Goal: Transaction & Acquisition: Purchase product/service

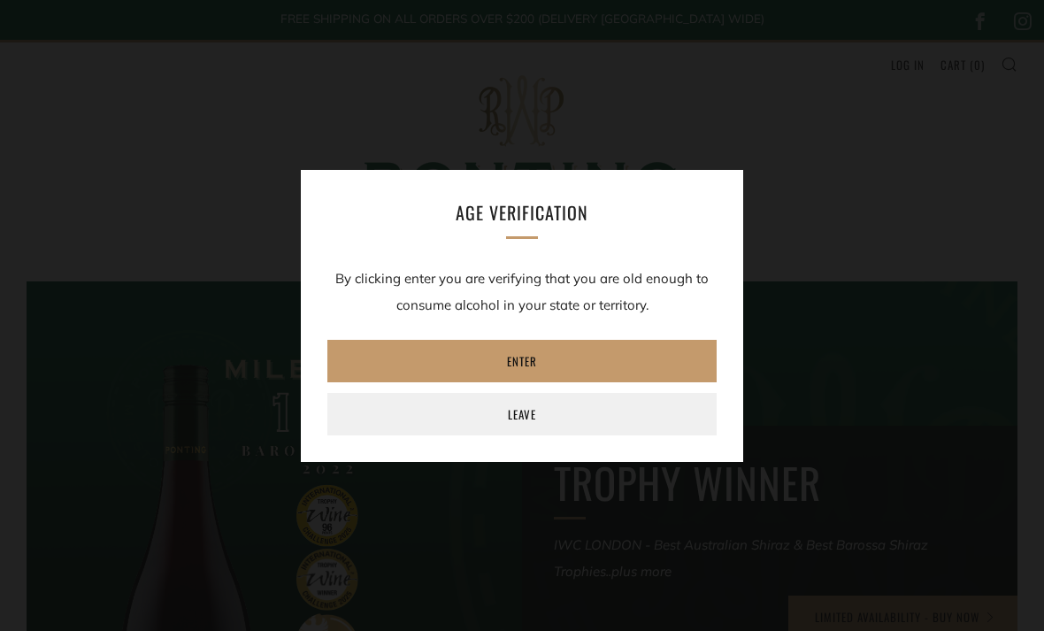
click at [597, 360] on link "Enter" at bounding box center [522, 361] width 389 height 42
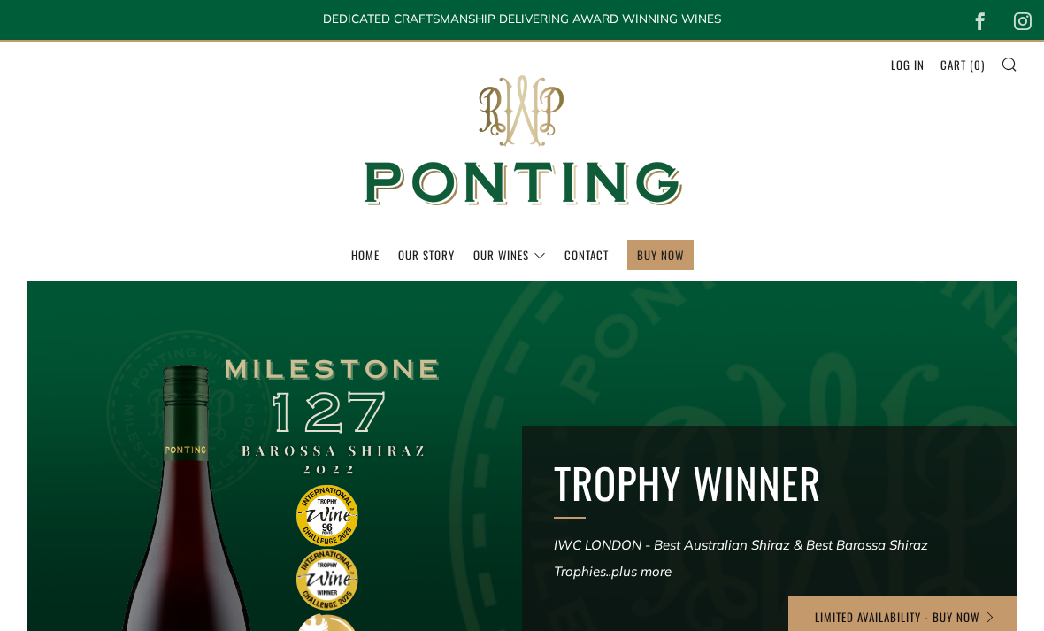
click at [0, 0] on link "The Collection" at bounding box center [0, 0] width 0 height 0
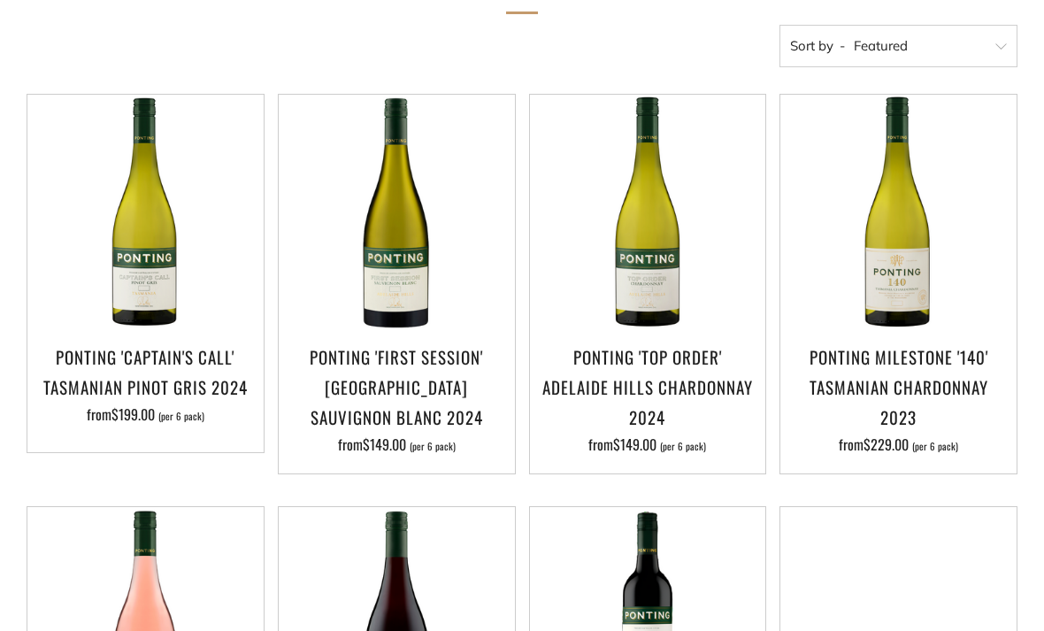
scroll to position [342, 0]
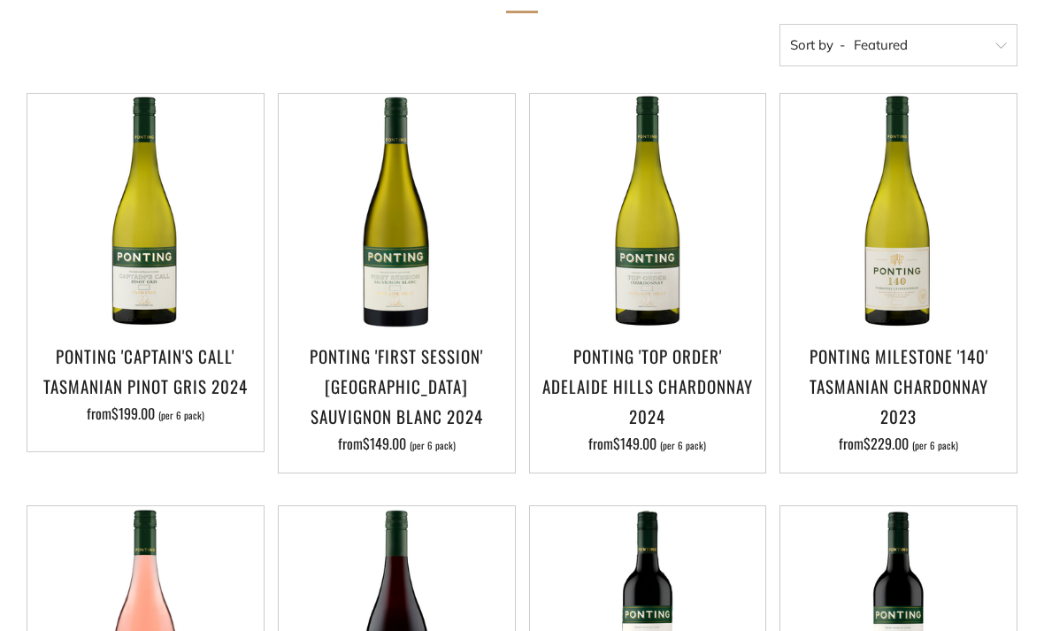
click at [115, 387] on h3 "Ponting 'Captain's Call' Tasmanian Pinot Gris 2024" at bounding box center [145, 371] width 219 height 60
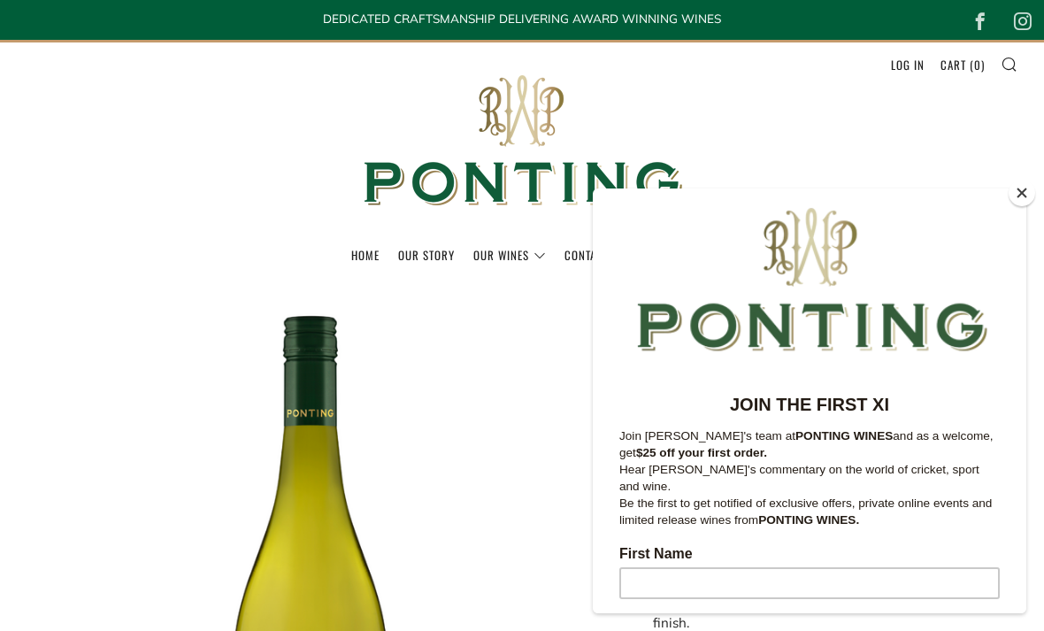
click at [1009, 122] on header "Menu Search Cart Home Our Story Our Wines 0 )" at bounding box center [522, 161] width 1044 height 242
click at [1024, 204] on button "Close" at bounding box center [1022, 193] width 27 height 27
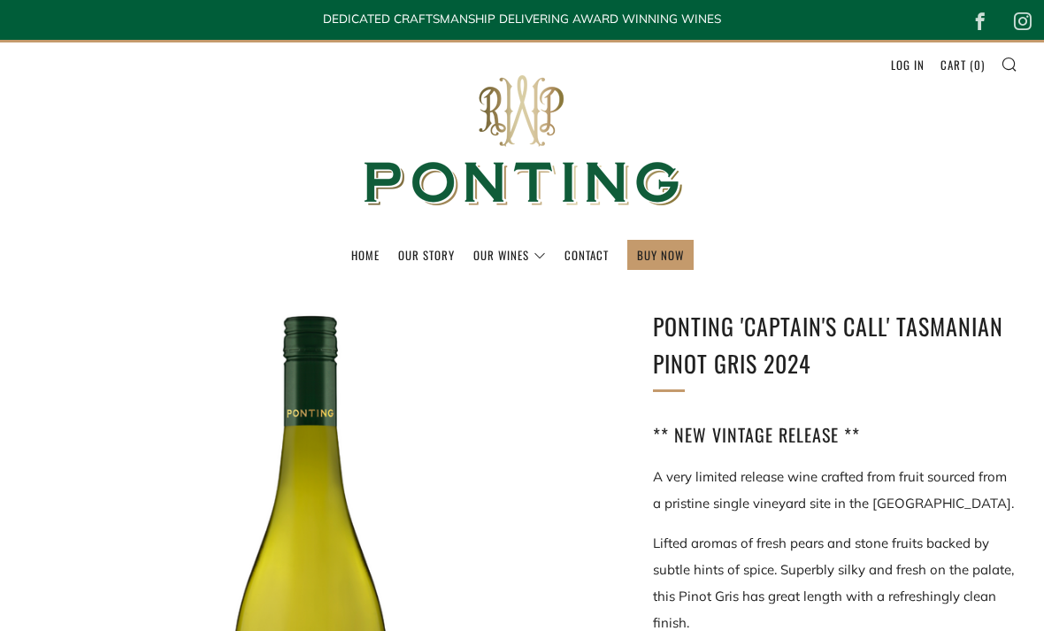
click at [652, 266] on link "BUY NOW" at bounding box center [660, 255] width 47 height 28
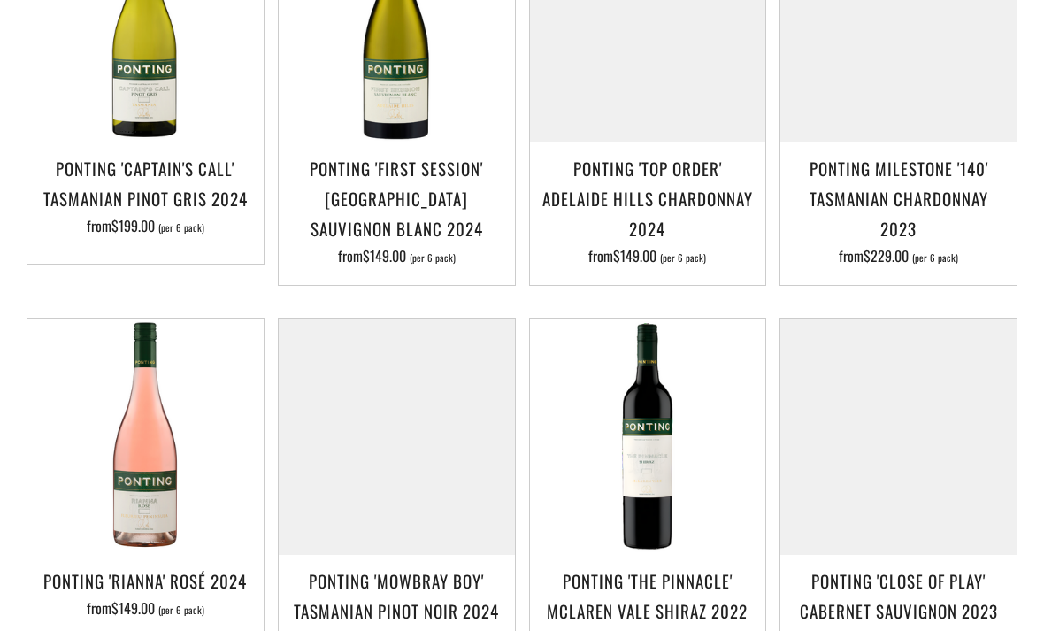
scroll to position [528, 0]
